Goal: Task Accomplishment & Management: Use online tool/utility

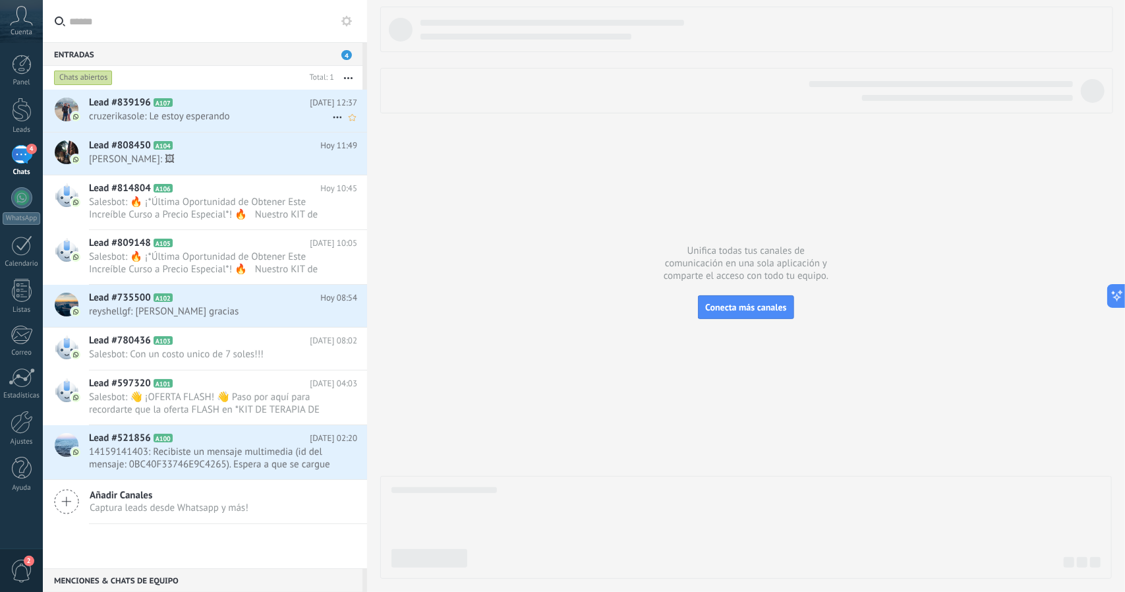
click at [164, 101] on span "A107" at bounding box center [163, 102] width 19 height 9
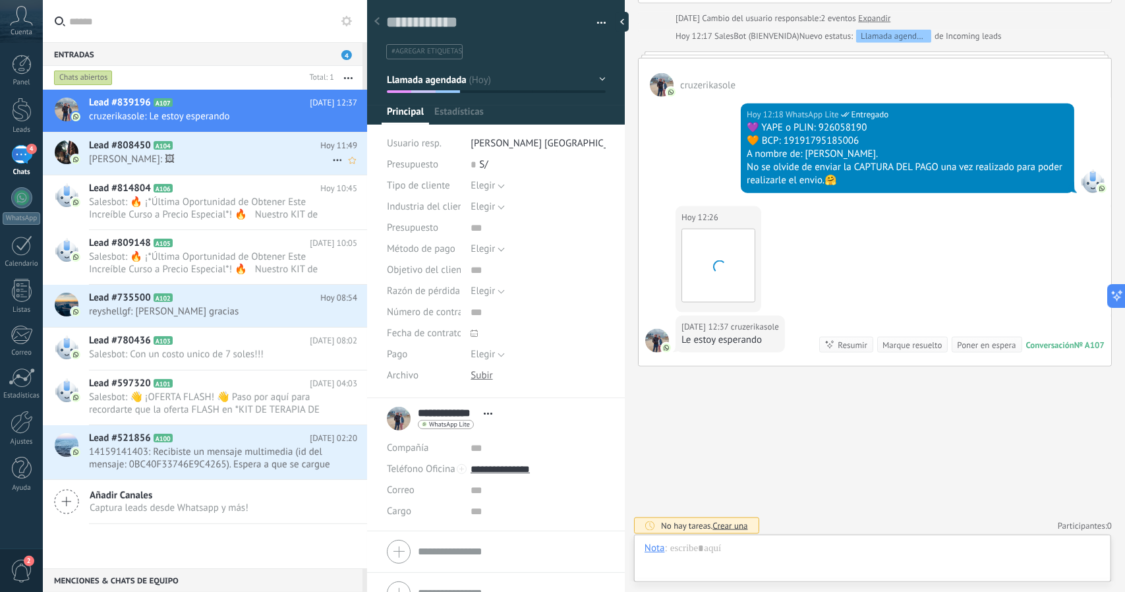
scroll to position [20, 0]
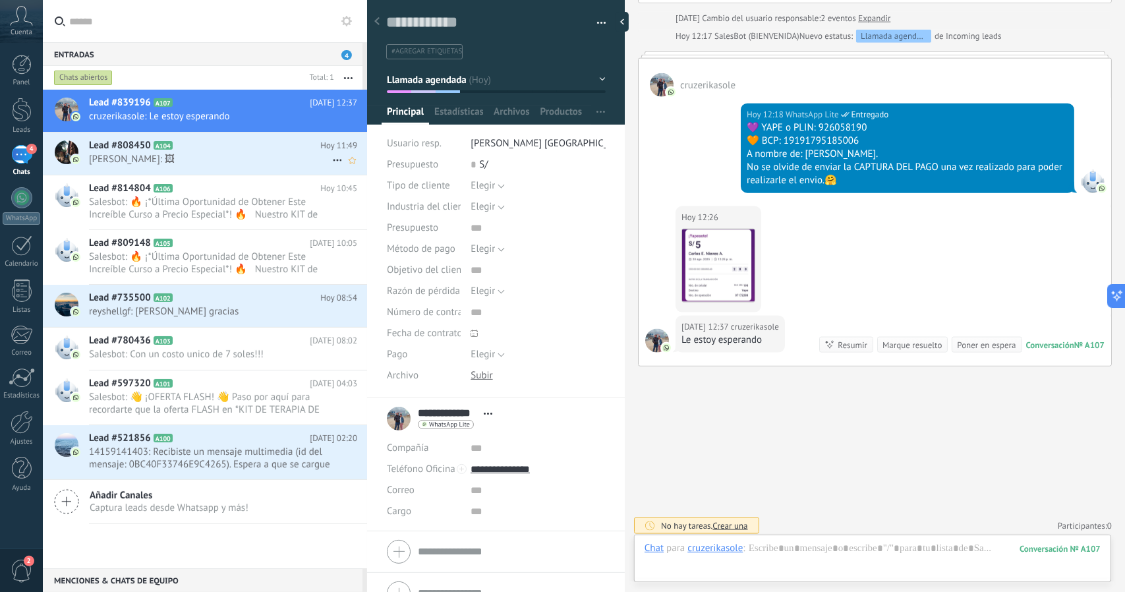
click at [188, 146] on icon at bounding box center [183, 145] width 13 height 13
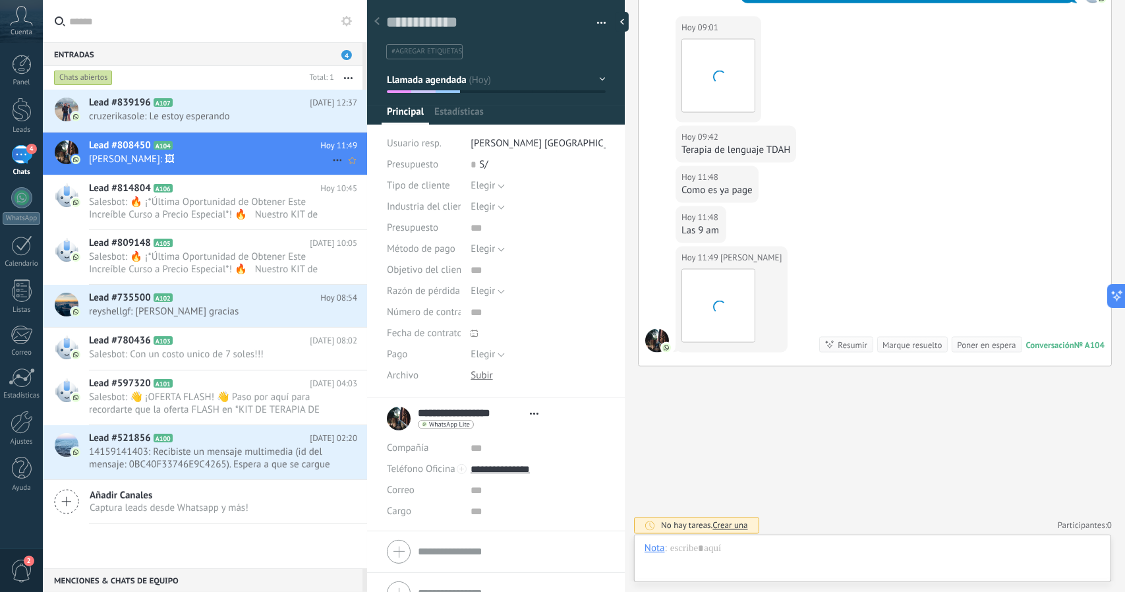
scroll to position [20, 0]
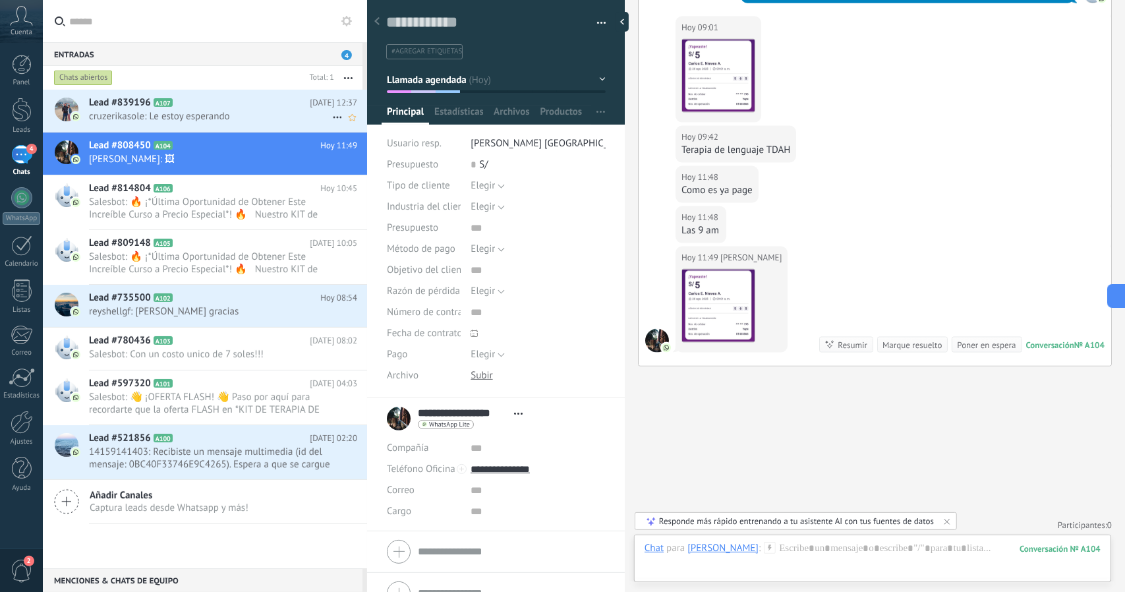
click at [182, 118] on span "cruzerikasole: Le estoy esperando" at bounding box center [210, 116] width 243 height 13
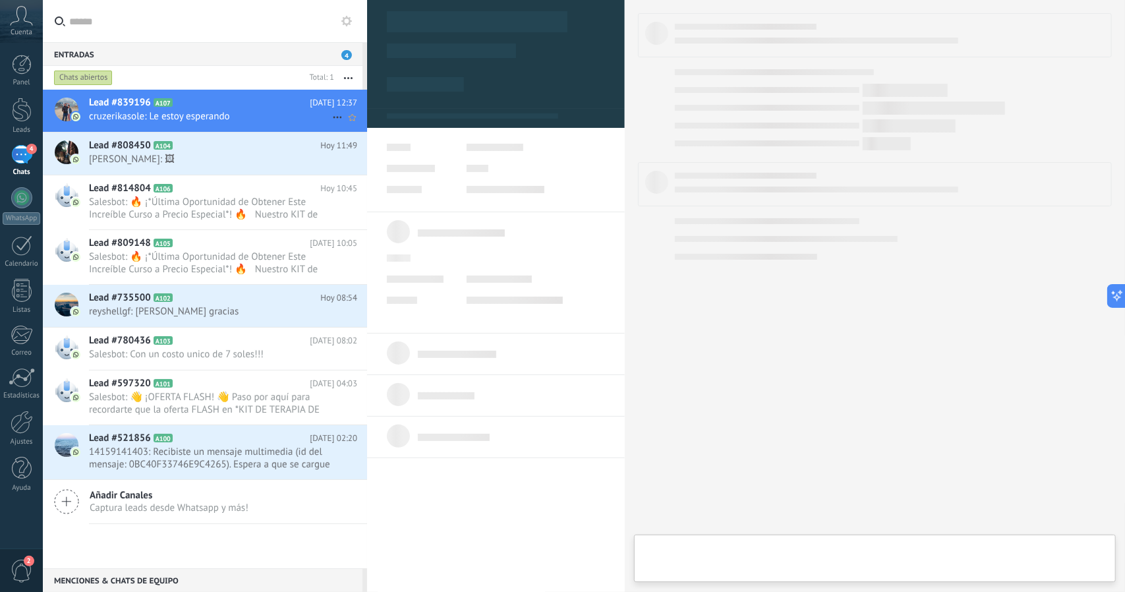
type textarea "**********"
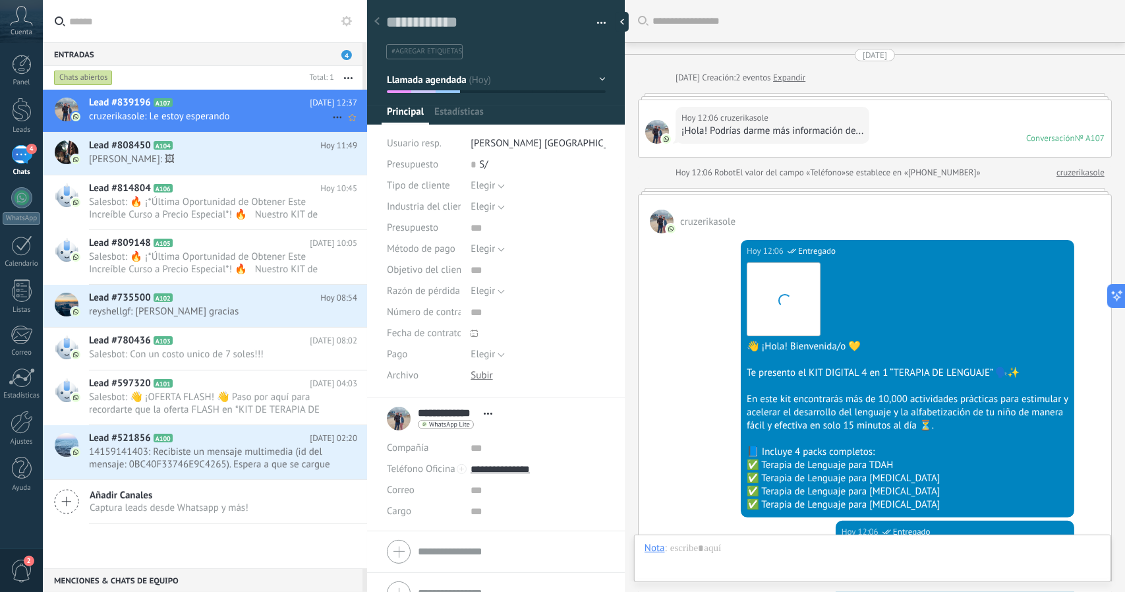
scroll to position [1072, 0]
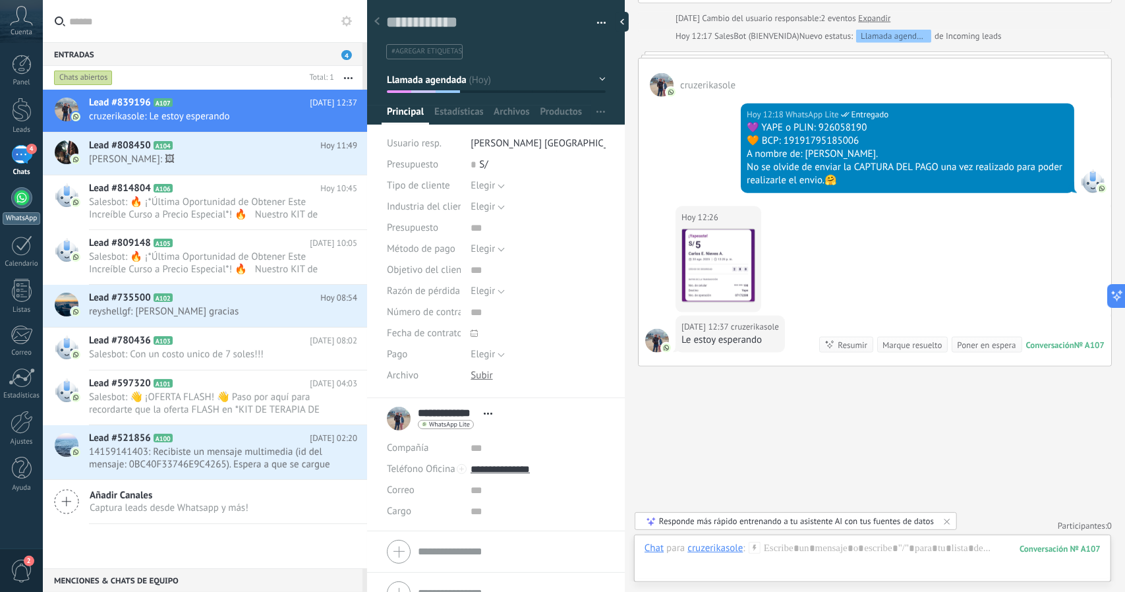
click at [7, 197] on link "WhatsApp" at bounding box center [21, 206] width 43 height 38
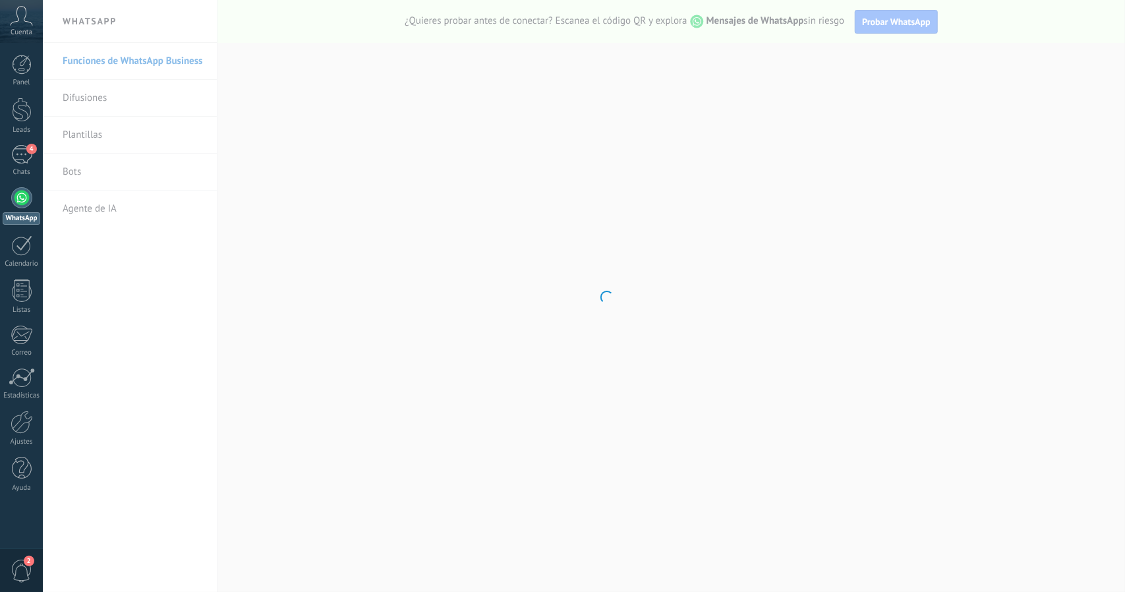
click at [85, 173] on body ".abccls-1,.abccls-2{fill-rule:evenodd}.abccls-2{fill:#fff} .abfcls-1{fill:none}…" at bounding box center [562, 296] width 1125 height 592
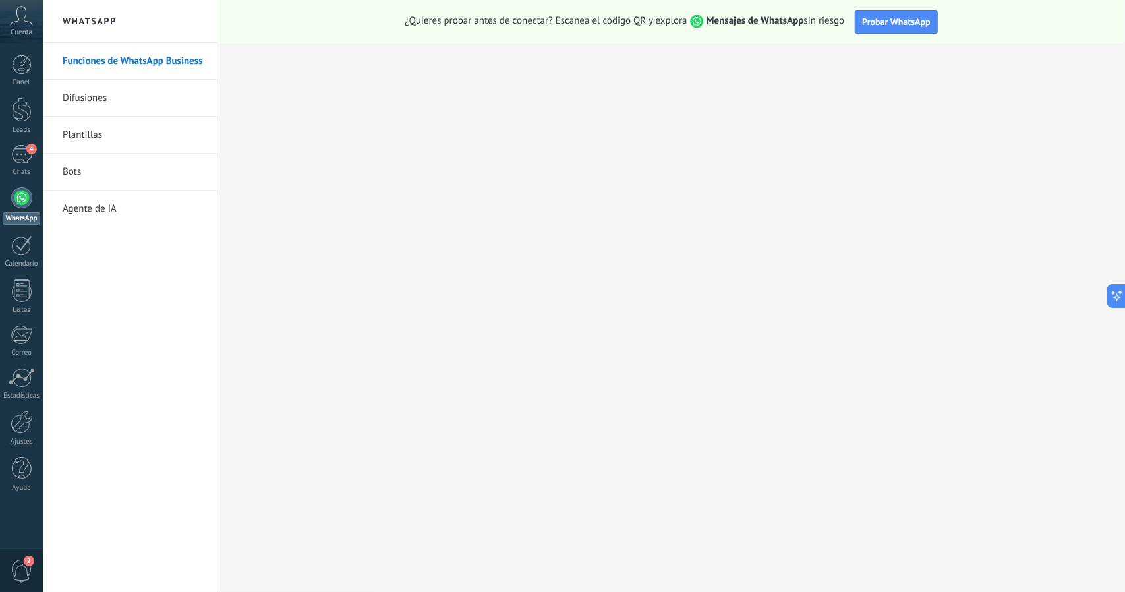
click at [84, 177] on link "Bots" at bounding box center [133, 172] width 141 height 37
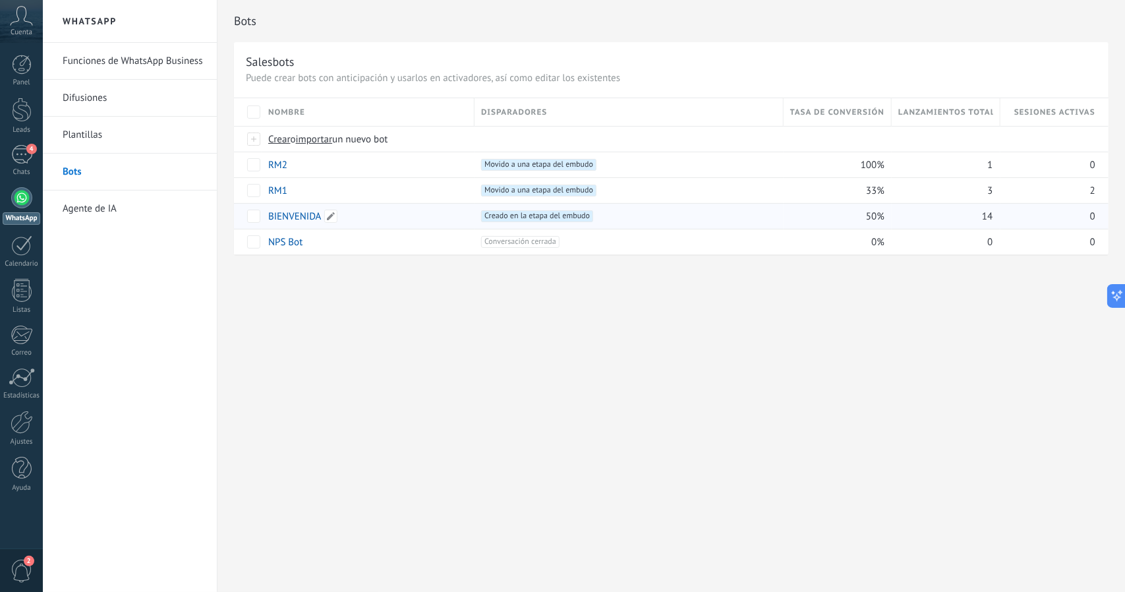
click at [293, 218] on link "BIENVENIDA" at bounding box center [294, 216] width 53 height 13
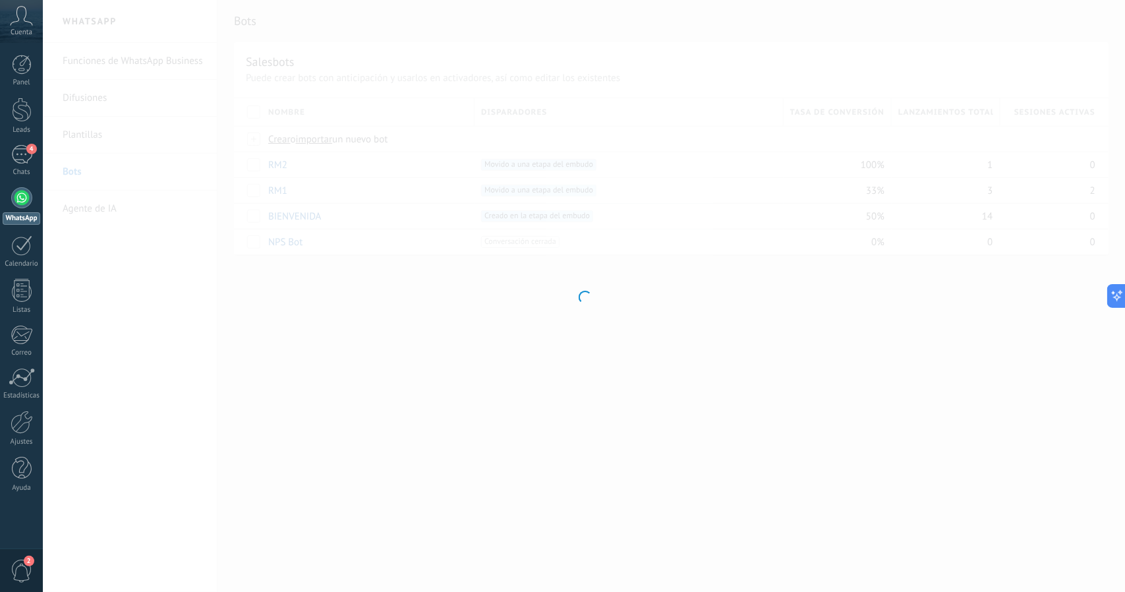
type input "**********"
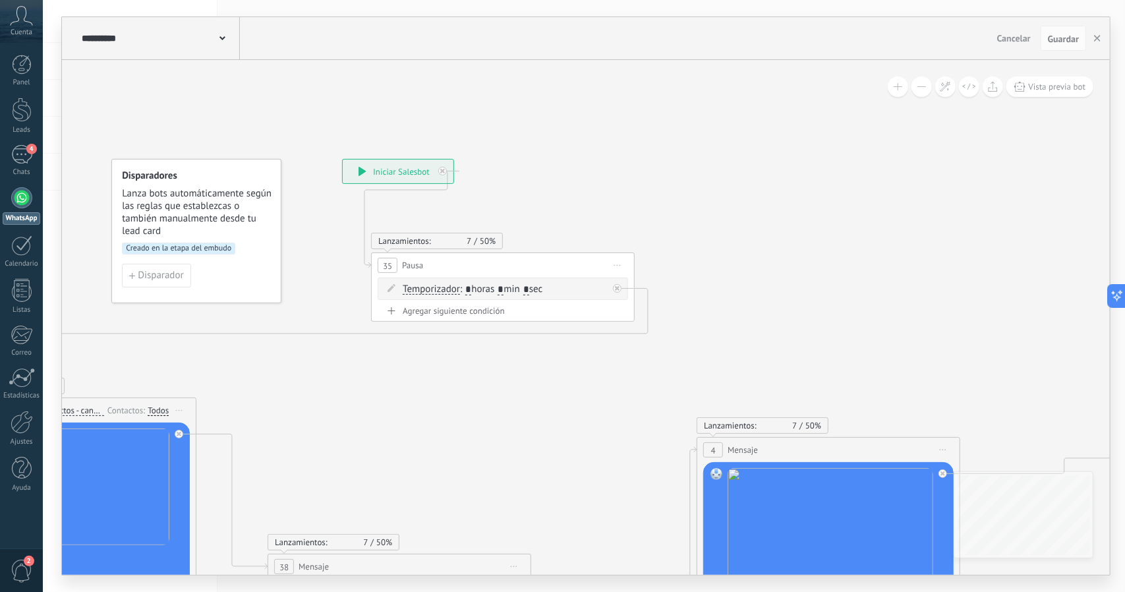
click at [927, 86] on button at bounding box center [921, 86] width 20 height 20
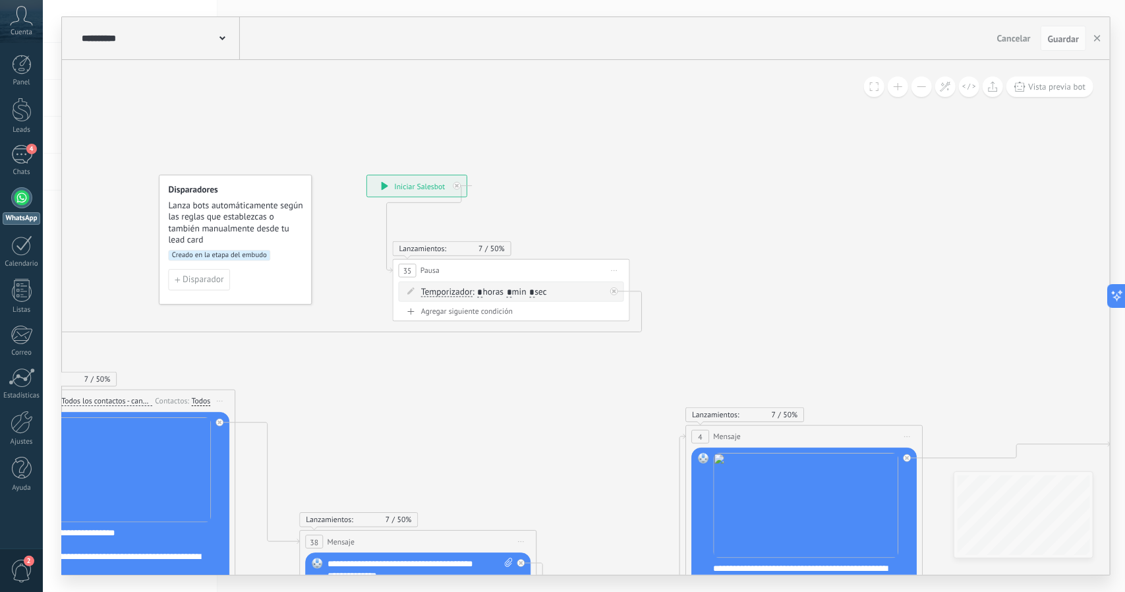
click at [927, 86] on button at bounding box center [921, 86] width 20 height 20
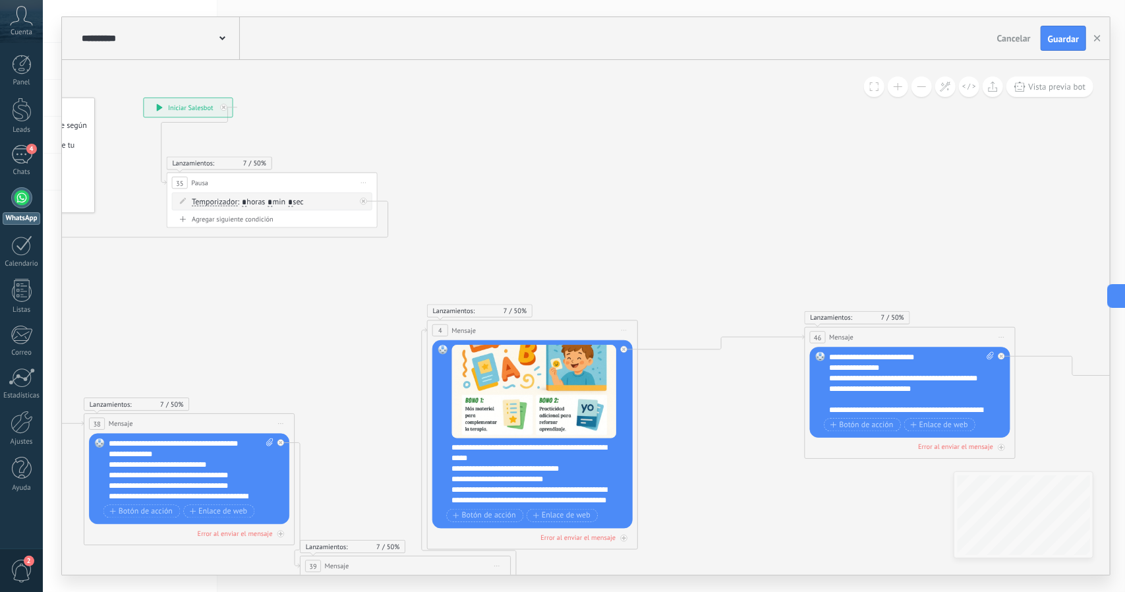
click at [551, 474] on div "**********" at bounding box center [540, 473] width 176 height 63
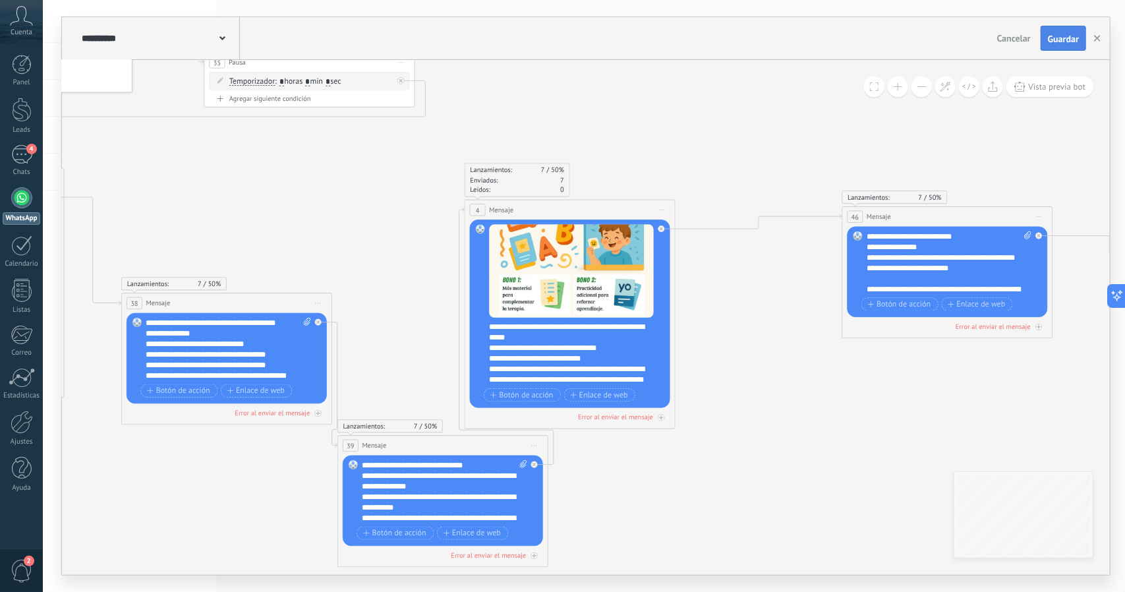
click at [1068, 31] on button "Guardar" at bounding box center [1063, 38] width 45 height 25
click at [1102, 38] on button "button" at bounding box center [1097, 38] width 20 height 24
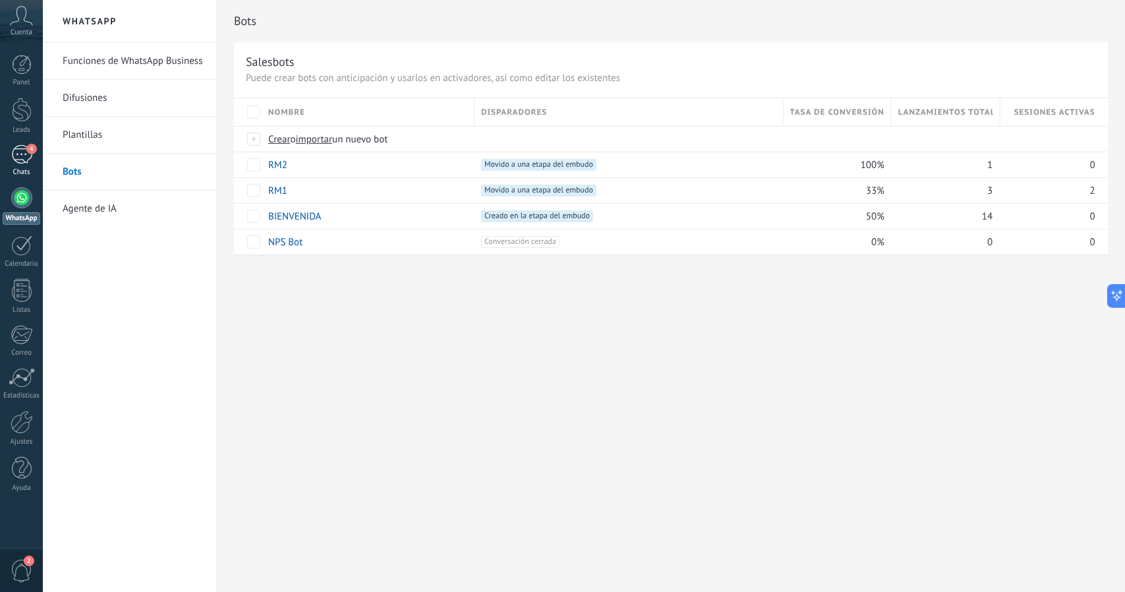
click at [17, 154] on div "4" at bounding box center [21, 154] width 21 height 19
